Goal: Use online tool/utility: Utilize a website feature to perform a specific function

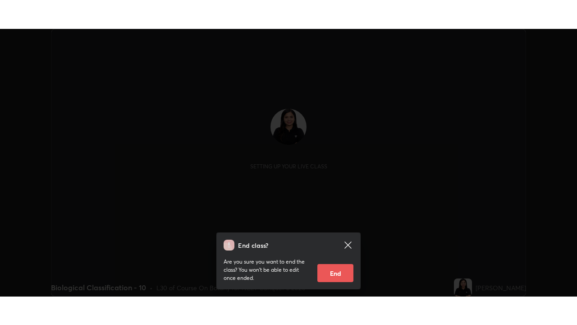
scroll to position [267, 577]
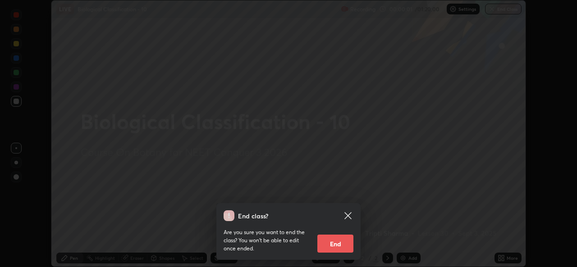
click at [350, 216] on icon at bounding box center [348, 216] width 11 height 11
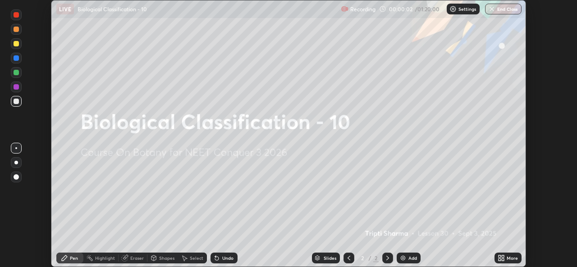
click at [508, 262] on div "More" at bounding box center [508, 258] width 27 height 11
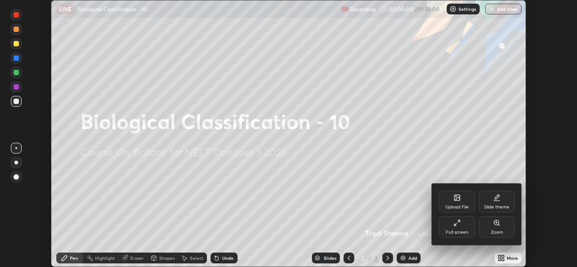
click at [463, 231] on div "Full screen" at bounding box center [457, 233] width 23 height 5
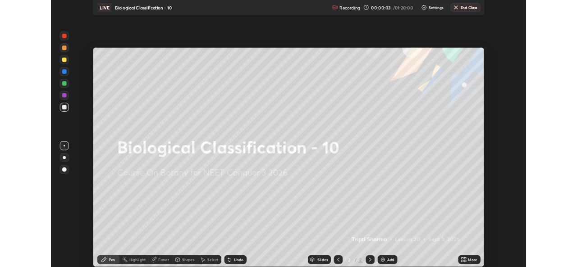
scroll to position [325, 577]
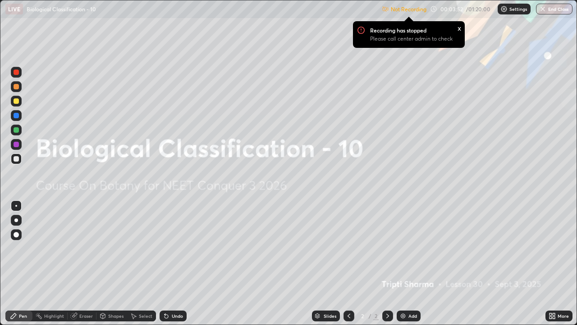
click at [506, 9] on img at bounding box center [504, 8] width 7 height 7
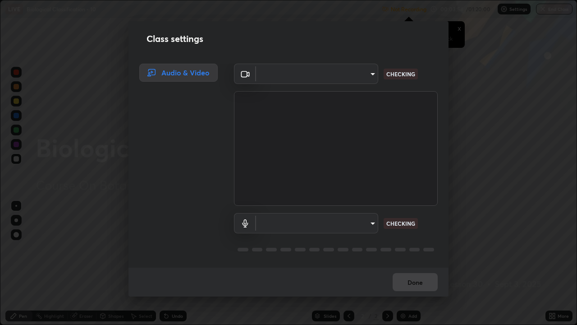
type input "9788daf0cbf52dd0d374ba9f0d4f11576c03820bc15fcf9a4a11f890b69d92bf"
type input "345f5d8304a1ab30e3d14ed5696ced08ebab0189725ef91838db04cd8f5619d4"
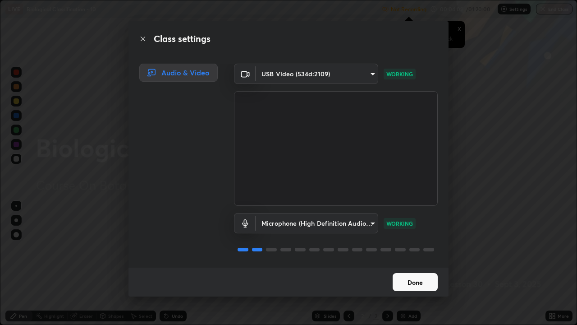
click at [419, 267] on button "Done" at bounding box center [415, 282] width 45 height 18
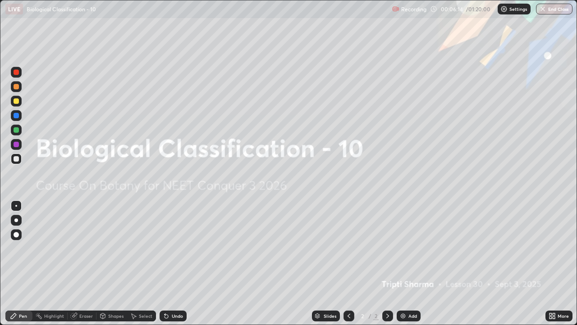
click at [554, 267] on icon at bounding box center [554, 317] width 2 height 2
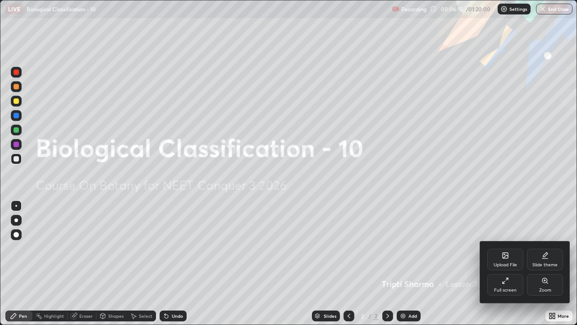
click at [503, 267] on div "Full screen" at bounding box center [506, 285] width 36 height 22
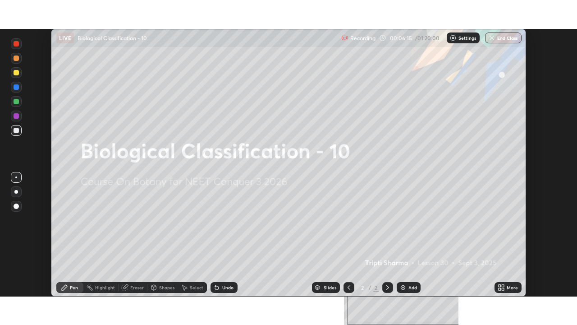
scroll to position [44840, 44531]
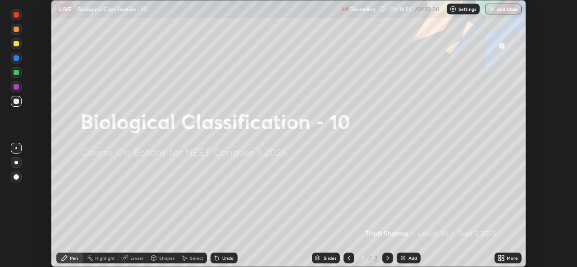
click at [406, 256] on div "Add" at bounding box center [409, 258] width 24 height 11
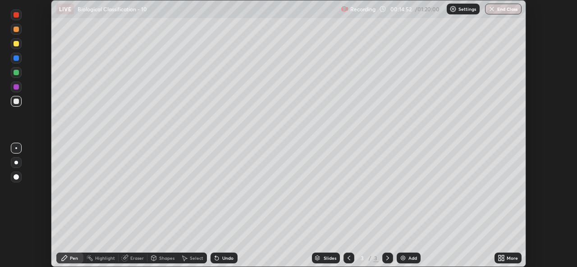
click at [503, 260] on icon at bounding box center [503, 260] width 2 height 2
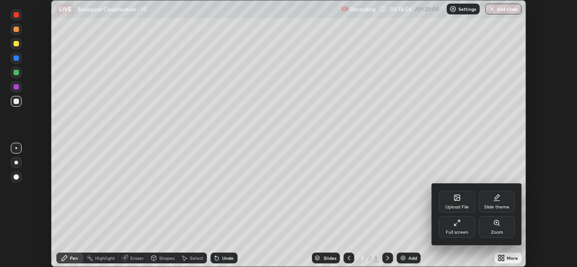
click at [453, 229] on div "Full screen" at bounding box center [457, 228] width 36 height 22
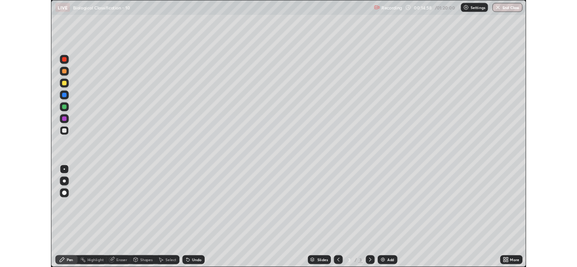
scroll to position [325, 577]
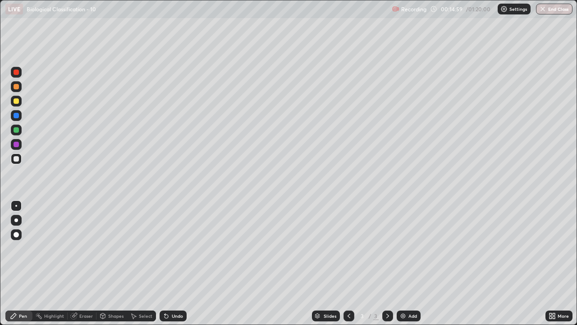
click at [19, 238] on div at bounding box center [16, 234] width 11 height 11
click at [16, 87] on div at bounding box center [16, 86] width 5 height 5
click at [19, 161] on div at bounding box center [16, 158] width 11 height 11
click at [18, 105] on div at bounding box center [16, 101] width 11 height 11
click at [17, 159] on div at bounding box center [16, 158] width 5 height 5
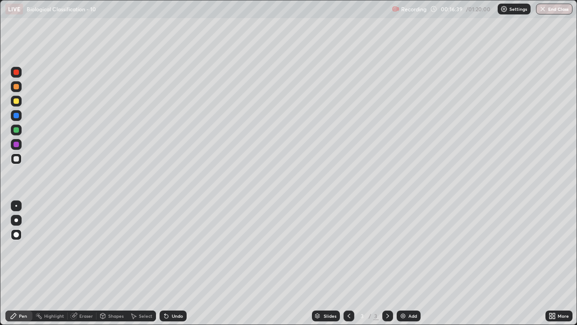
click at [184, 267] on div "Undo" at bounding box center [173, 315] width 27 height 11
click at [183, 267] on div "Undo" at bounding box center [173, 315] width 27 height 11
click at [182, 267] on div "Undo" at bounding box center [173, 315] width 27 height 11
click at [16, 220] on div at bounding box center [16, 220] width 4 height 4
click at [18, 231] on div at bounding box center [16, 234] width 11 height 11
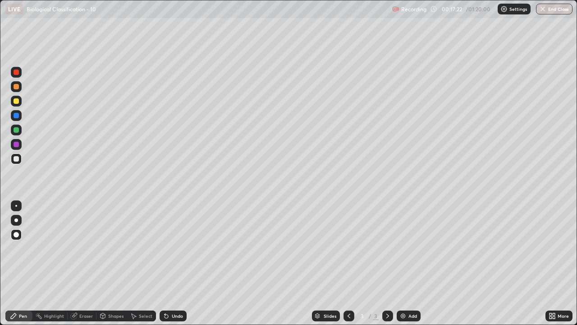
click at [15, 132] on div at bounding box center [16, 129] width 5 height 5
click at [409, 267] on div "Add" at bounding box center [413, 316] width 9 height 5
click at [352, 267] on div at bounding box center [349, 315] width 11 height 11
click at [17, 87] on div at bounding box center [16, 86] width 5 height 5
click at [558, 267] on div "More" at bounding box center [559, 315] width 27 height 11
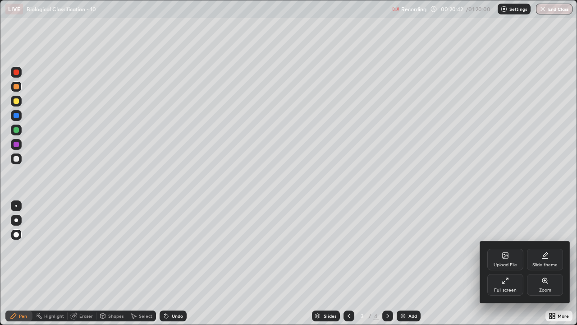
click at [516, 267] on div "Full screen" at bounding box center [506, 285] width 36 height 22
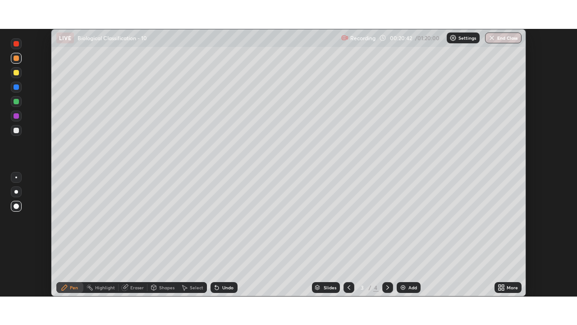
scroll to position [44840, 44531]
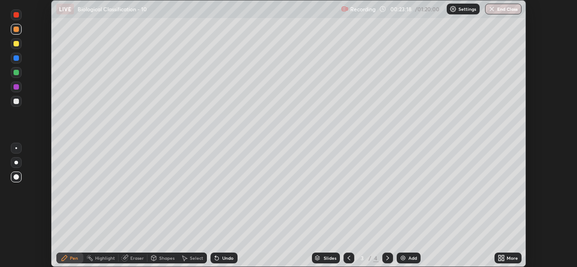
click at [500, 260] on icon at bounding box center [500, 260] width 2 height 2
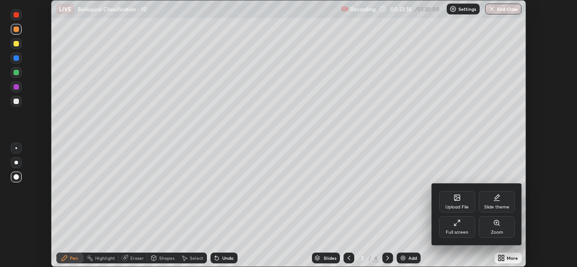
click at [469, 226] on div "Full screen" at bounding box center [457, 228] width 36 height 22
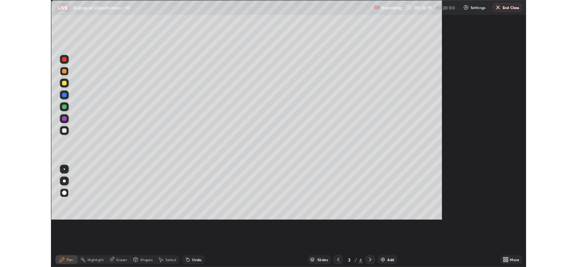
scroll to position [325, 577]
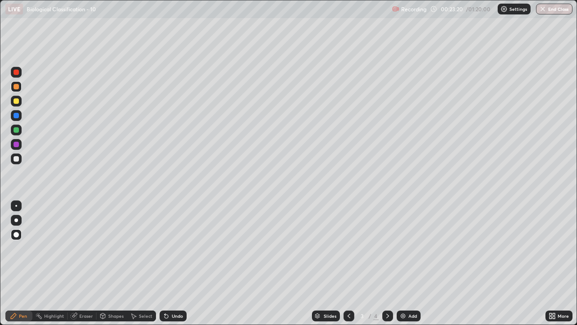
click at [387, 267] on icon at bounding box center [387, 315] width 7 height 7
click at [179, 267] on div "Undo" at bounding box center [177, 316] width 11 height 5
click at [16, 105] on div at bounding box center [16, 101] width 11 height 11
click at [182, 267] on div "Undo" at bounding box center [173, 315] width 27 height 11
click at [178, 267] on div "Undo" at bounding box center [177, 316] width 11 height 5
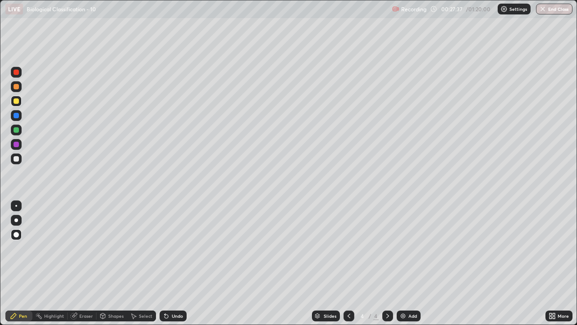
click at [412, 267] on div "Add" at bounding box center [409, 315] width 24 height 11
click at [20, 88] on div at bounding box center [16, 86] width 11 height 11
click at [173, 267] on div "Undo" at bounding box center [173, 315] width 27 height 11
click at [176, 267] on div "Undo" at bounding box center [177, 316] width 11 height 5
click at [175, 267] on div "Undo" at bounding box center [177, 316] width 11 height 5
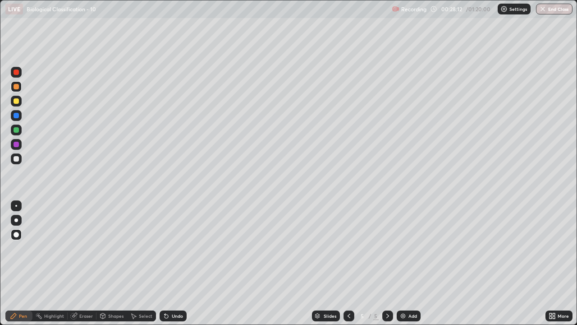
click at [175, 267] on div "Undo" at bounding box center [177, 316] width 11 height 5
click at [554, 267] on icon at bounding box center [554, 317] width 2 height 2
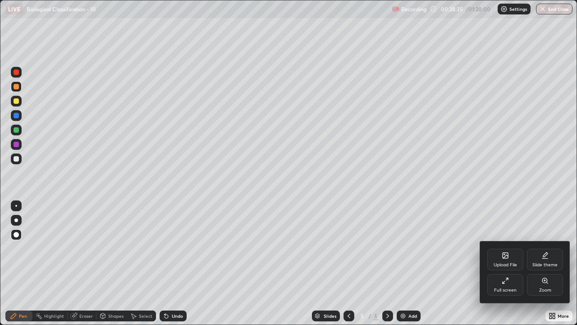
click at [514, 267] on div "Full screen" at bounding box center [506, 285] width 36 height 22
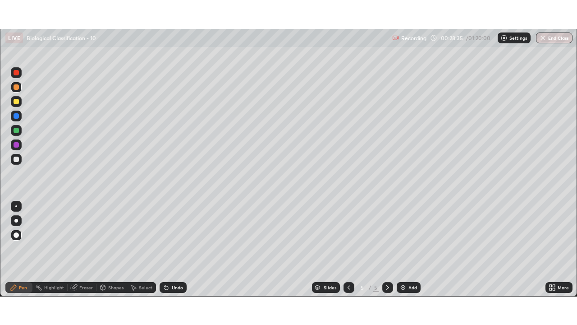
scroll to position [44840, 44531]
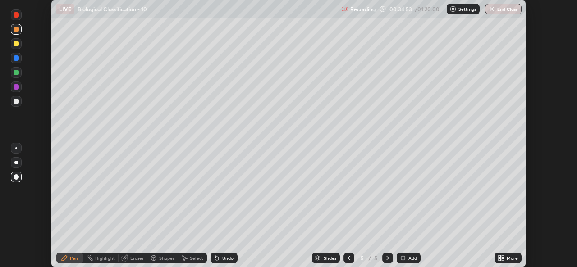
click at [503, 257] on icon at bounding box center [503, 257] width 2 height 2
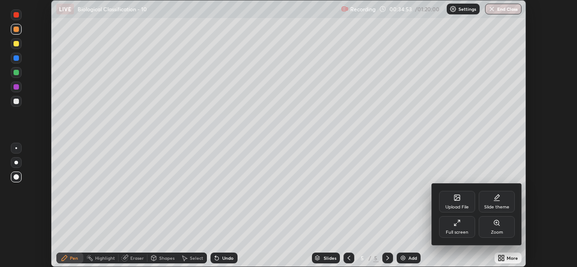
click at [457, 232] on div "Full screen" at bounding box center [457, 233] width 23 height 5
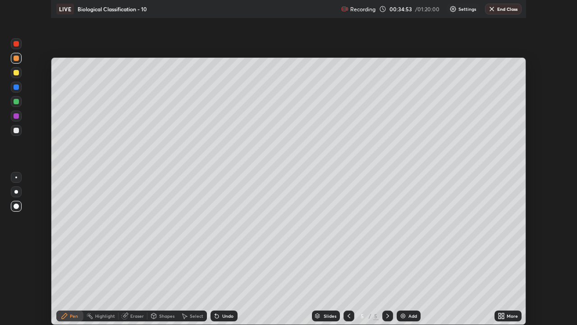
scroll to position [325, 577]
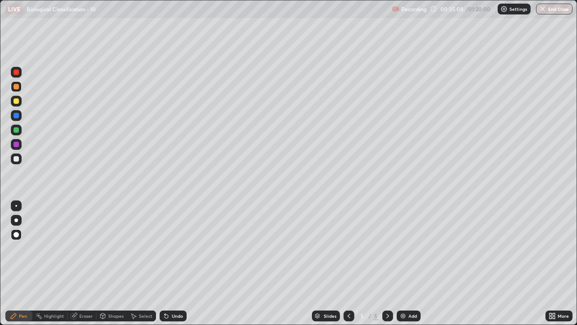
click at [17, 161] on div at bounding box center [16, 158] width 5 height 5
click at [406, 267] on div "Add" at bounding box center [409, 315] width 24 height 11
click at [18, 101] on div at bounding box center [16, 100] width 5 height 5
click at [168, 267] on icon at bounding box center [166, 315] width 7 height 7
click at [16, 160] on div at bounding box center [16, 158] width 5 height 5
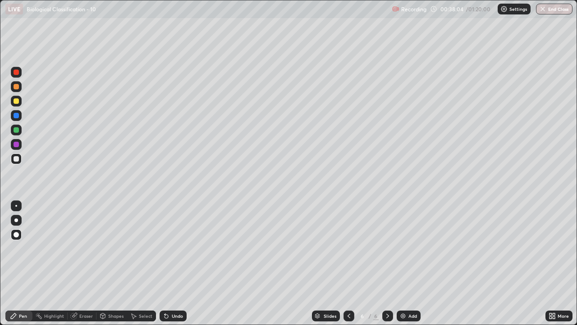
click at [181, 267] on div "Undo" at bounding box center [177, 316] width 11 height 5
click at [178, 267] on div "Undo" at bounding box center [173, 315] width 27 height 11
click at [181, 267] on div "Undo" at bounding box center [173, 315] width 27 height 11
click at [179, 267] on div "Undo" at bounding box center [177, 316] width 11 height 5
click at [18, 133] on div at bounding box center [16, 129] width 11 height 11
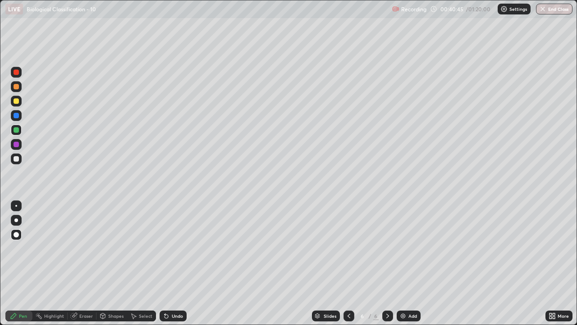
click at [405, 267] on img at bounding box center [403, 315] width 7 height 7
click at [18, 159] on div at bounding box center [16, 158] width 5 height 5
click at [17, 101] on div at bounding box center [16, 100] width 5 height 5
click at [18, 131] on div at bounding box center [16, 129] width 5 height 5
click at [20, 160] on div at bounding box center [16, 158] width 11 height 11
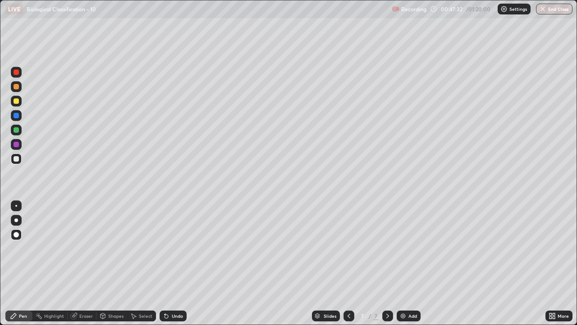
click at [412, 267] on div "Add" at bounding box center [413, 316] width 9 height 5
click at [348, 267] on icon at bounding box center [349, 315] width 7 height 7
click at [392, 267] on div at bounding box center [388, 315] width 11 height 11
click at [17, 101] on div at bounding box center [16, 100] width 5 height 5
click at [410, 267] on div "Add" at bounding box center [413, 316] width 9 height 5
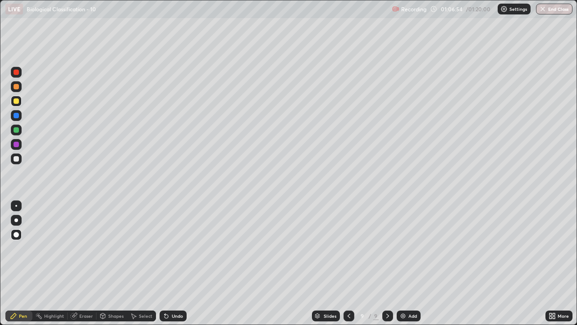
click at [176, 267] on div "Undo" at bounding box center [173, 315] width 27 height 11
click at [175, 267] on div "Undo" at bounding box center [173, 315] width 27 height 11
click at [174, 267] on div "Undo" at bounding box center [173, 315] width 27 height 11
click at [172, 267] on div "Undo" at bounding box center [177, 316] width 11 height 5
click at [175, 267] on div "Undo" at bounding box center [177, 316] width 11 height 5
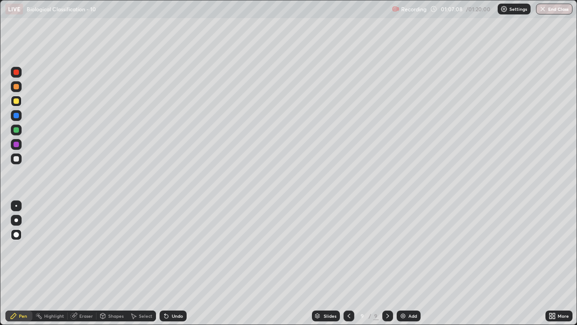
click at [348, 267] on icon at bounding box center [349, 315] width 7 height 7
click at [18, 163] on div at bounding box center [16, 158] width 11 height 11
click at [183, 267] on div "Undo" at bounding box center [173, 315] width 27 height 11
click at [182, 267] on div "Undo" at bounding box center [177, 316] width 11 height 5
click at [18, 132] on div at bounding box center [16, 129] width 11 height 11
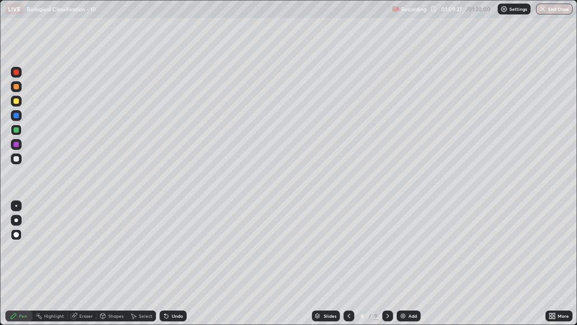
click at [16, 88] on div at bounding box center [16, 86] width 5 height 5
click at [16, 160] on div at bounding box center [16, 158] width 5 height 5
click at [387, 267] on icon at bounding box center [387, 315] width 7 height 7
click at [349, 267] on icon at bounding box center [349, 316] width 3 height 5
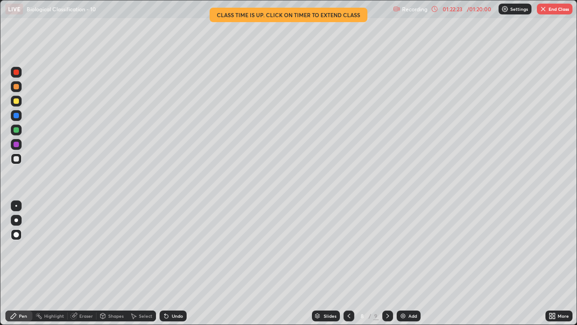
click at [558, 13] on button "End Class" at bounding box center [555, 9] width 36 height 11
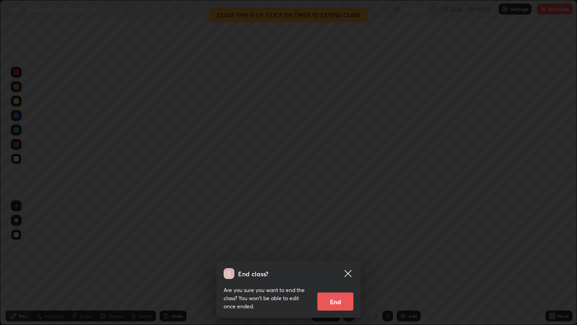
click at [344, 267] on button "End" at bounding box center [336, 301] width 36 height 18
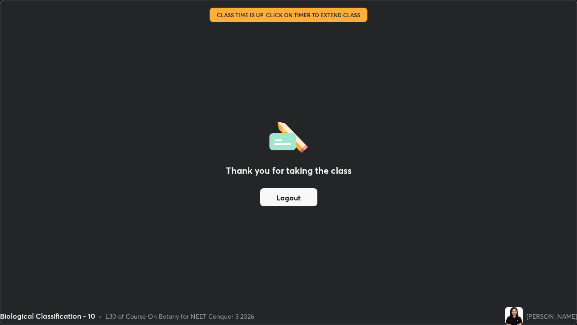
click at [304, 200] on button "Logout" at bounding box center [288, 197] width 57 height 18
